Goal: Task Accomplishment & Management: Manage account settings

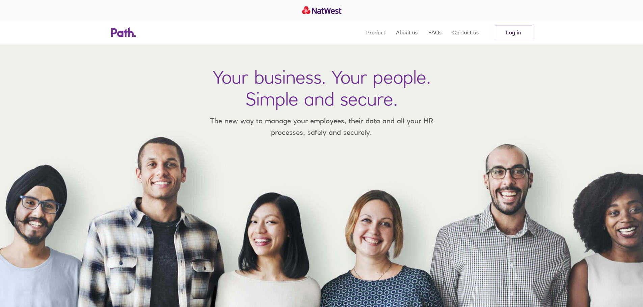
click at [514, 34] on link "Log in" at bounding box center [513, 33] width 37 height 14
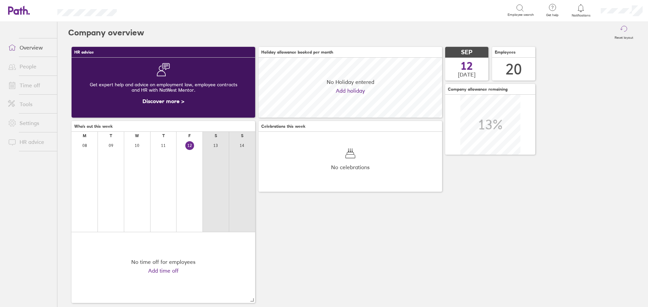
scroll to position [60, 184]
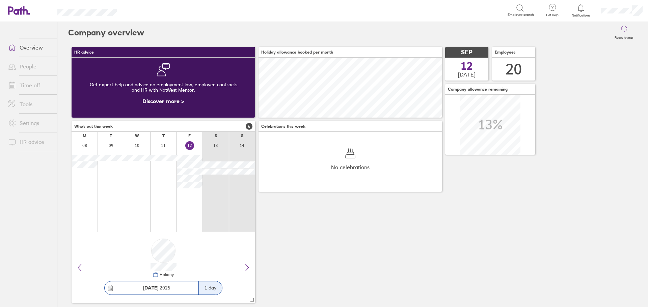
click at [27, 84] on link "Time off" at bounding box center [30, 86] width 54 height 14
